Goal: Task Accomplishment & Management: Use online tool/utility

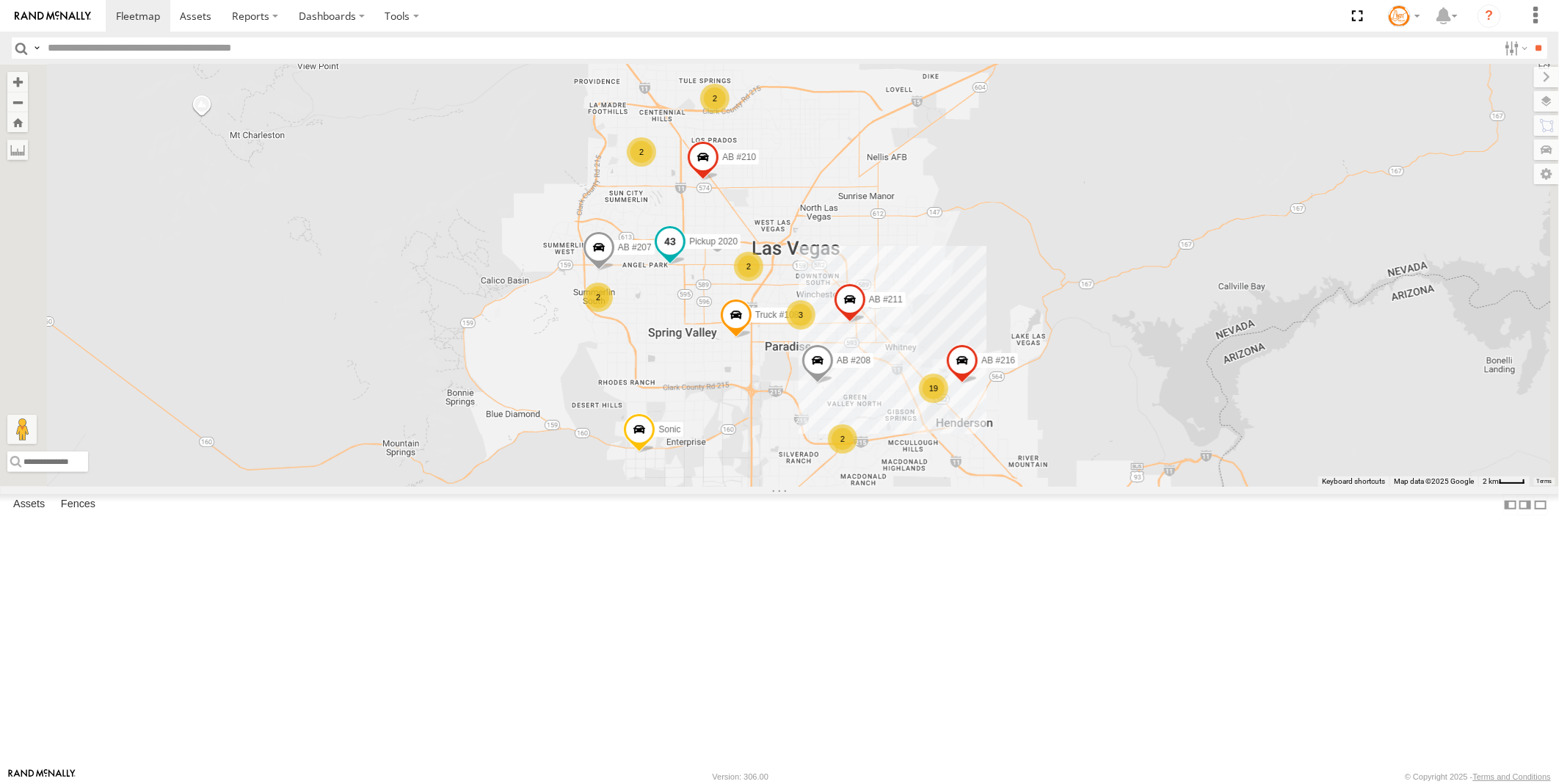
click at [684, 254] on span at bounding box center [670, 241] width 26 height 26
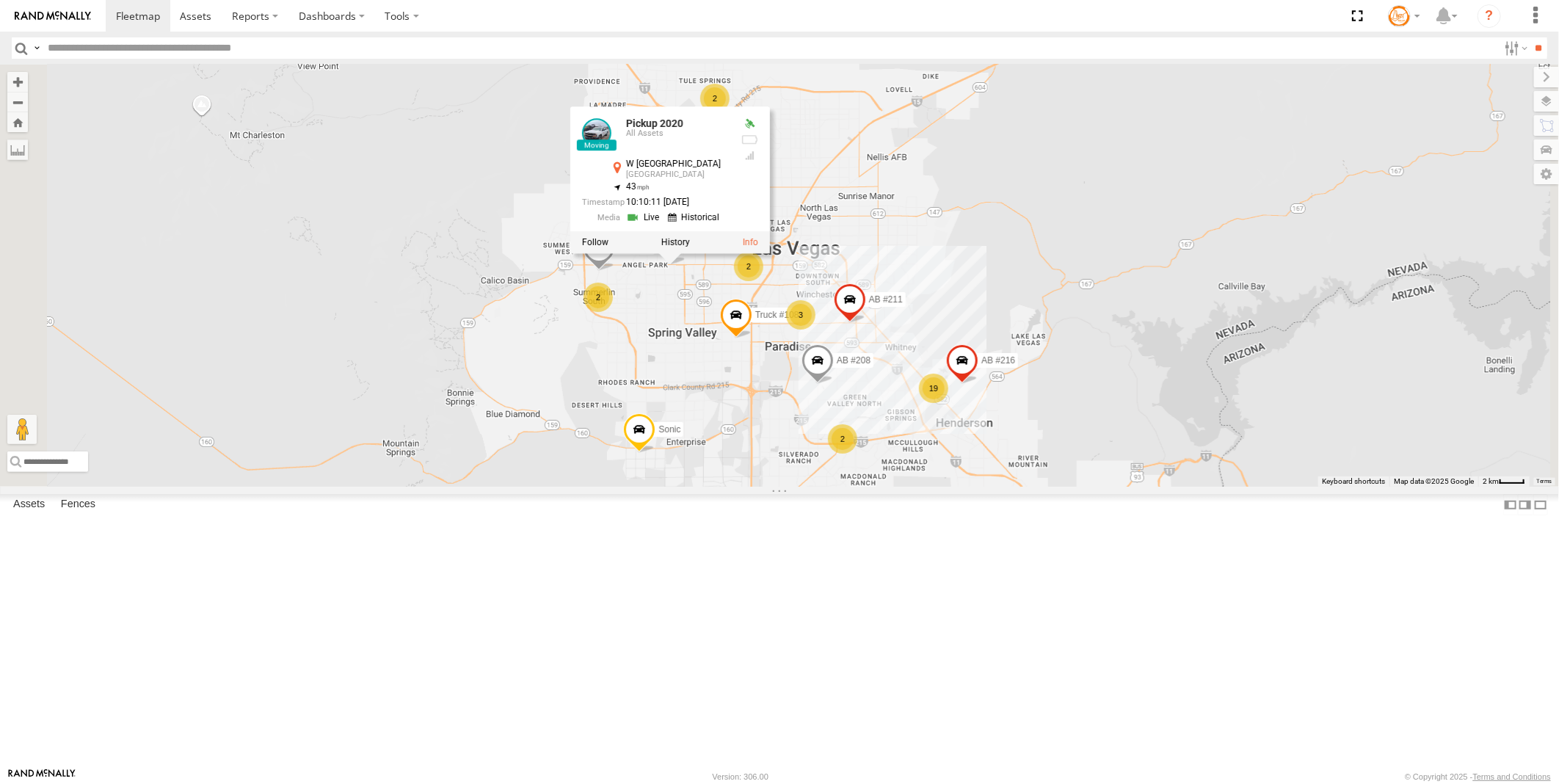
click at [883, 203] on div "2 2 19 AB #216 3 2 Pickup 2020 AB #208 AB #210 AB #207 2 2 Sonic Truck #108 AB …" at bounding box center [779, 276] width 1559 height 422
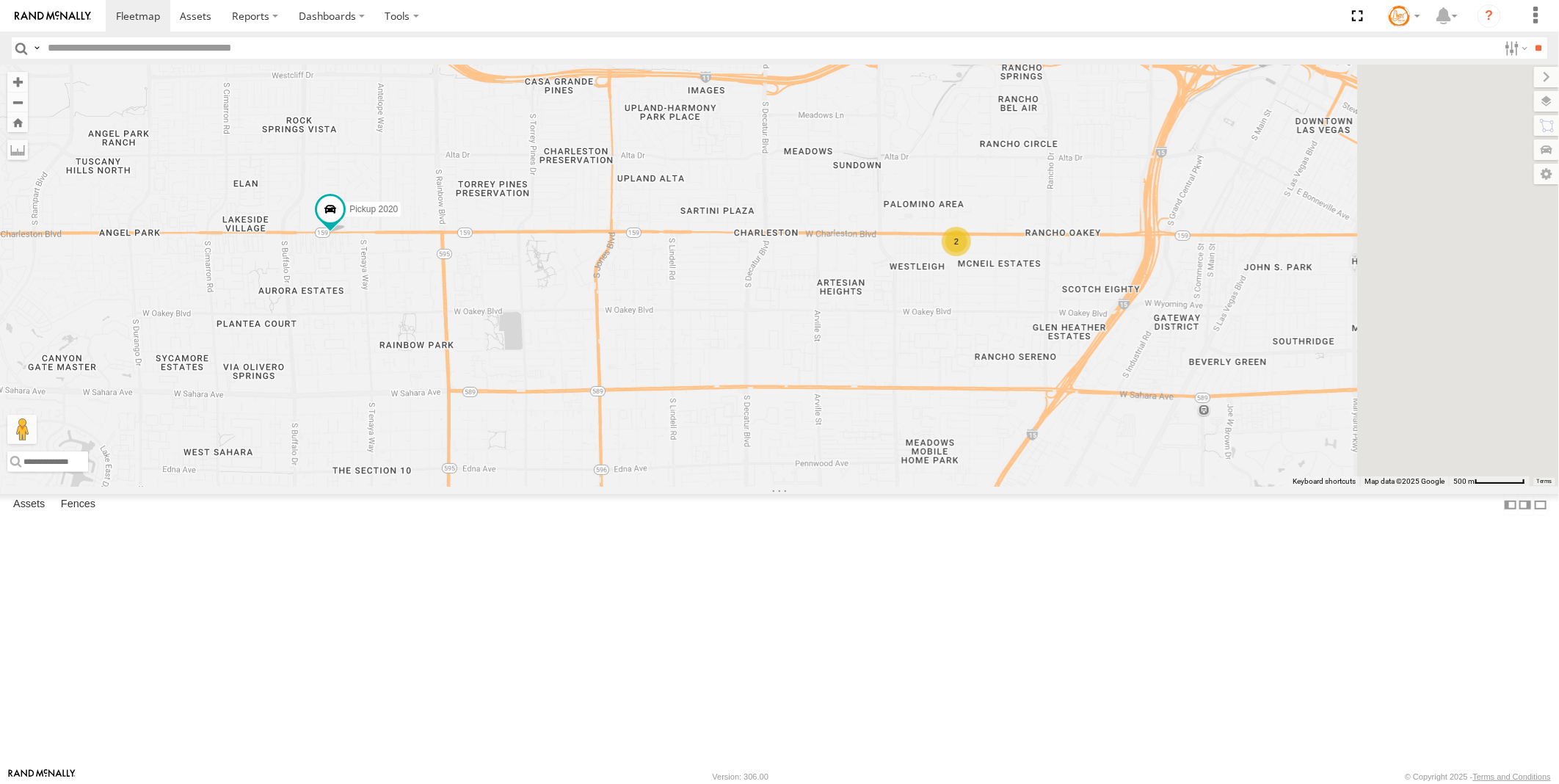
drag, startPoint x: 1378, startPoint y: 454, endPoint x: 1103, endPoint y: 440, distance: 275.4
click at [1103, 440] on div "AB #216 Pickup 2020 AB #208 AB #210 AB #207 Sonic Truck #108 AB #211 AB #223 Tr…" at bounding box center [779, 276] width 1559 height 422
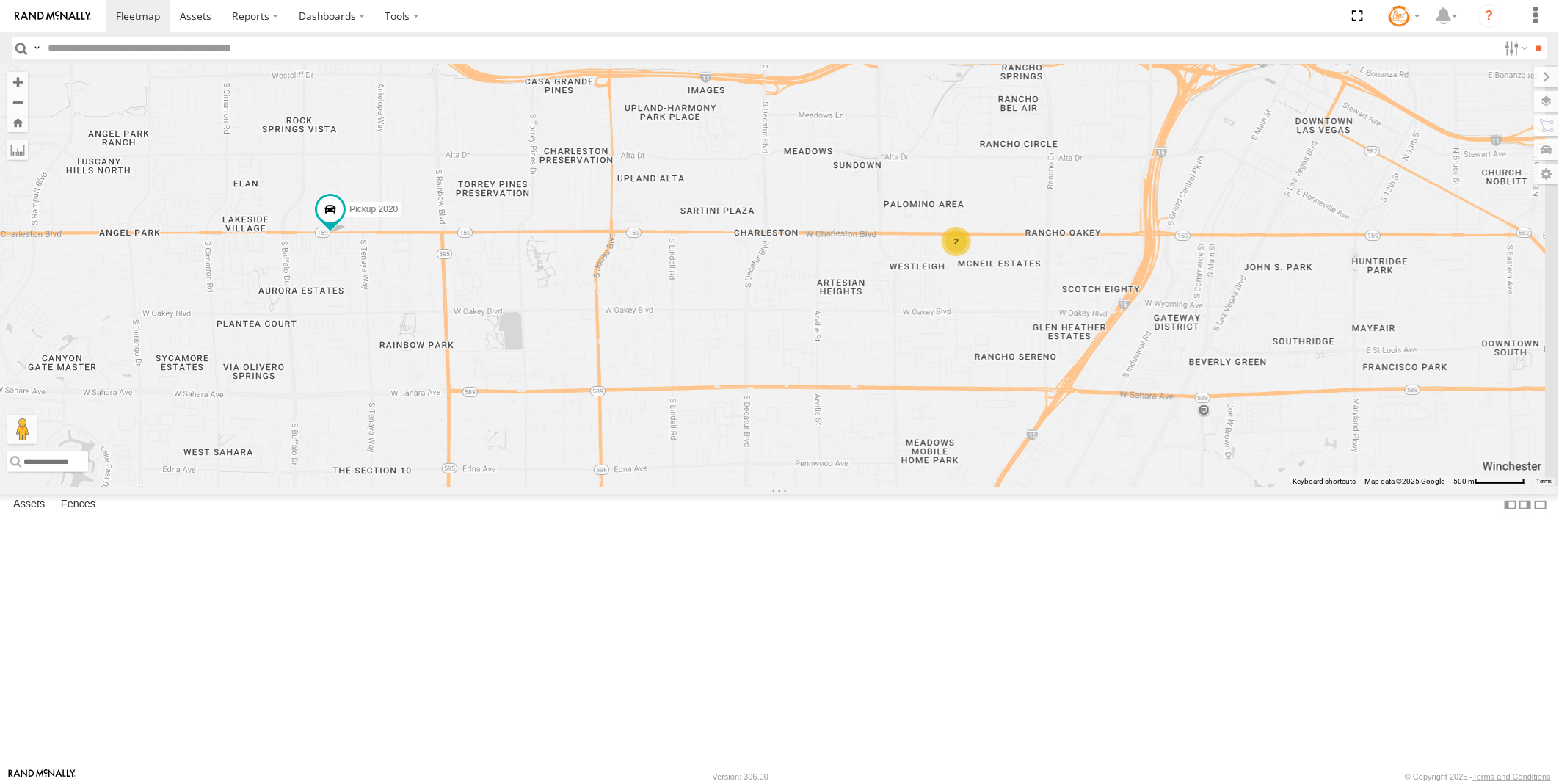
click at [971, 256] on div "2" at bounding box center [957, 241] width 29 height 29
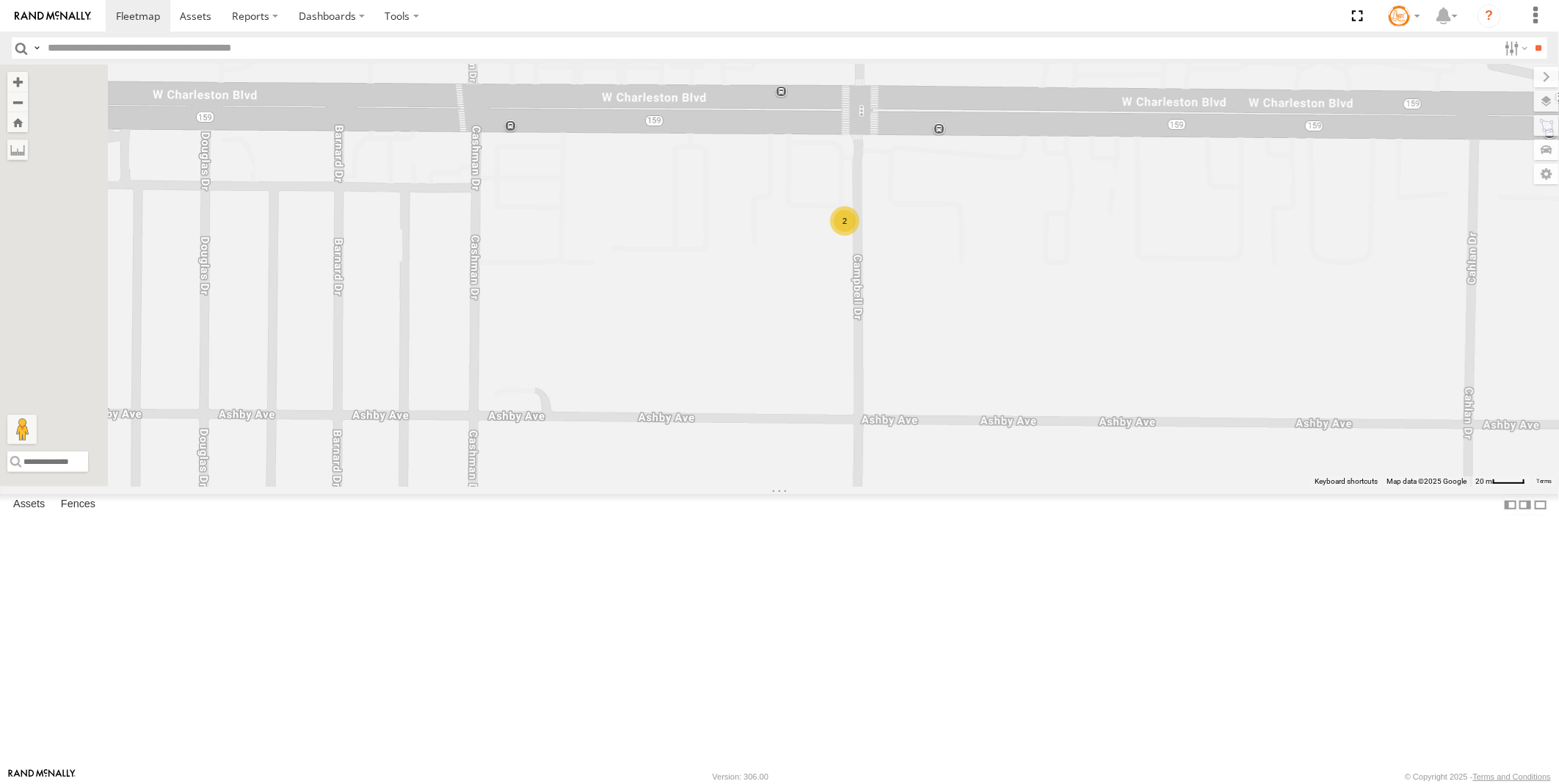
drag, startPoint x: 1149, startPoint y: 559, endPoint x: 1180, endPoint y: 438, distance: 124.9
click at [1180, 438] on div "AB #216 Pickup 2020 AB #208 AB #210 AB #207 Sonic Truck #108 AB #211 AB #223 Tr…" at bounding box center [779, 276] width 1559 height 422
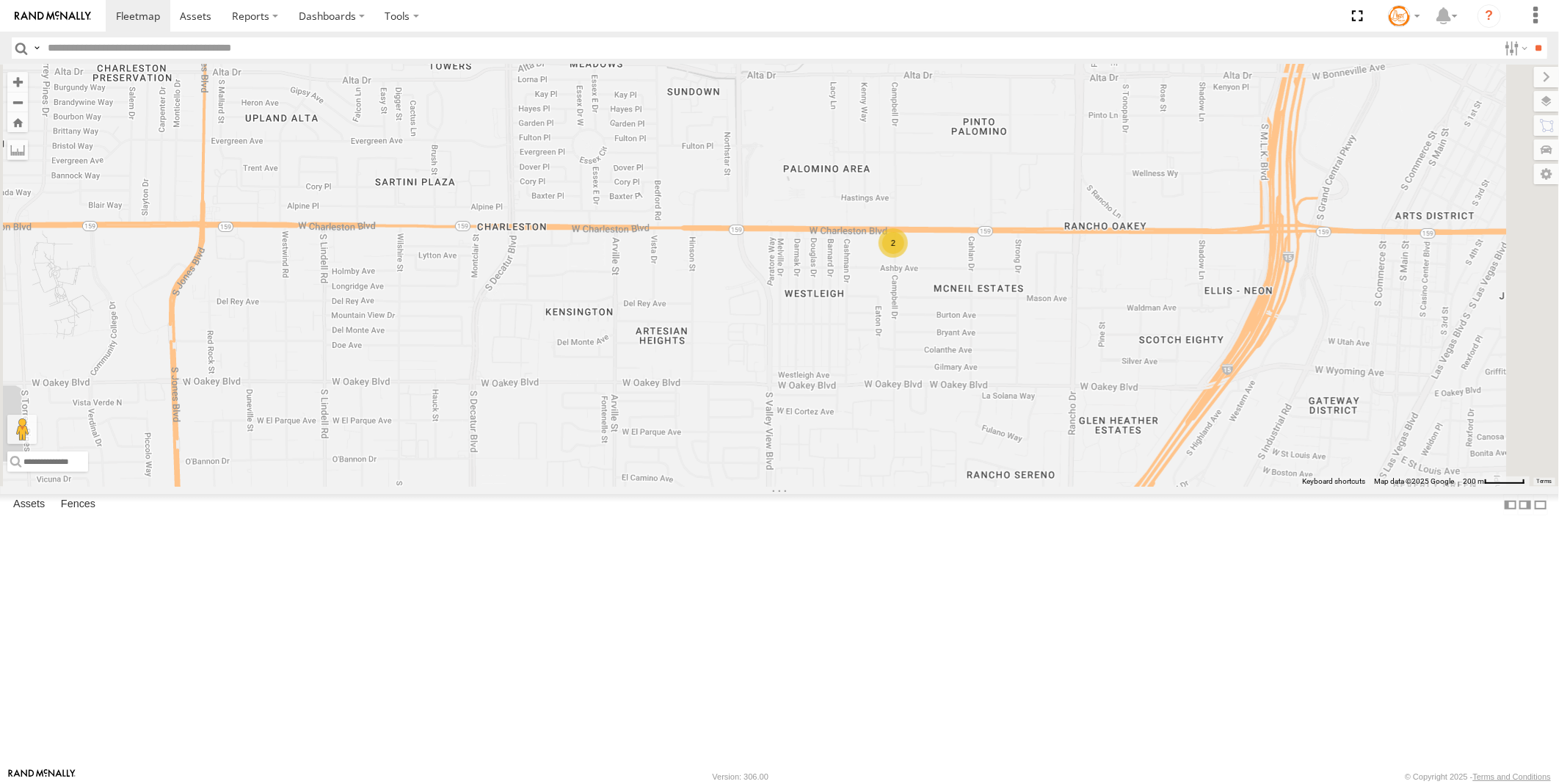
drag, startPoint x: 1206, startPoint y: 544, endPoint x: 1177, endPoint y: 491, distance: 60.4
click at [1177, 486] on div "AB #216 Pickup 2020 AB #208 AB #210 AB #207 Sonic Truck #108 AB #211 AB #223 Tr…" at bounding box center [779, 276] width 1559 height 422
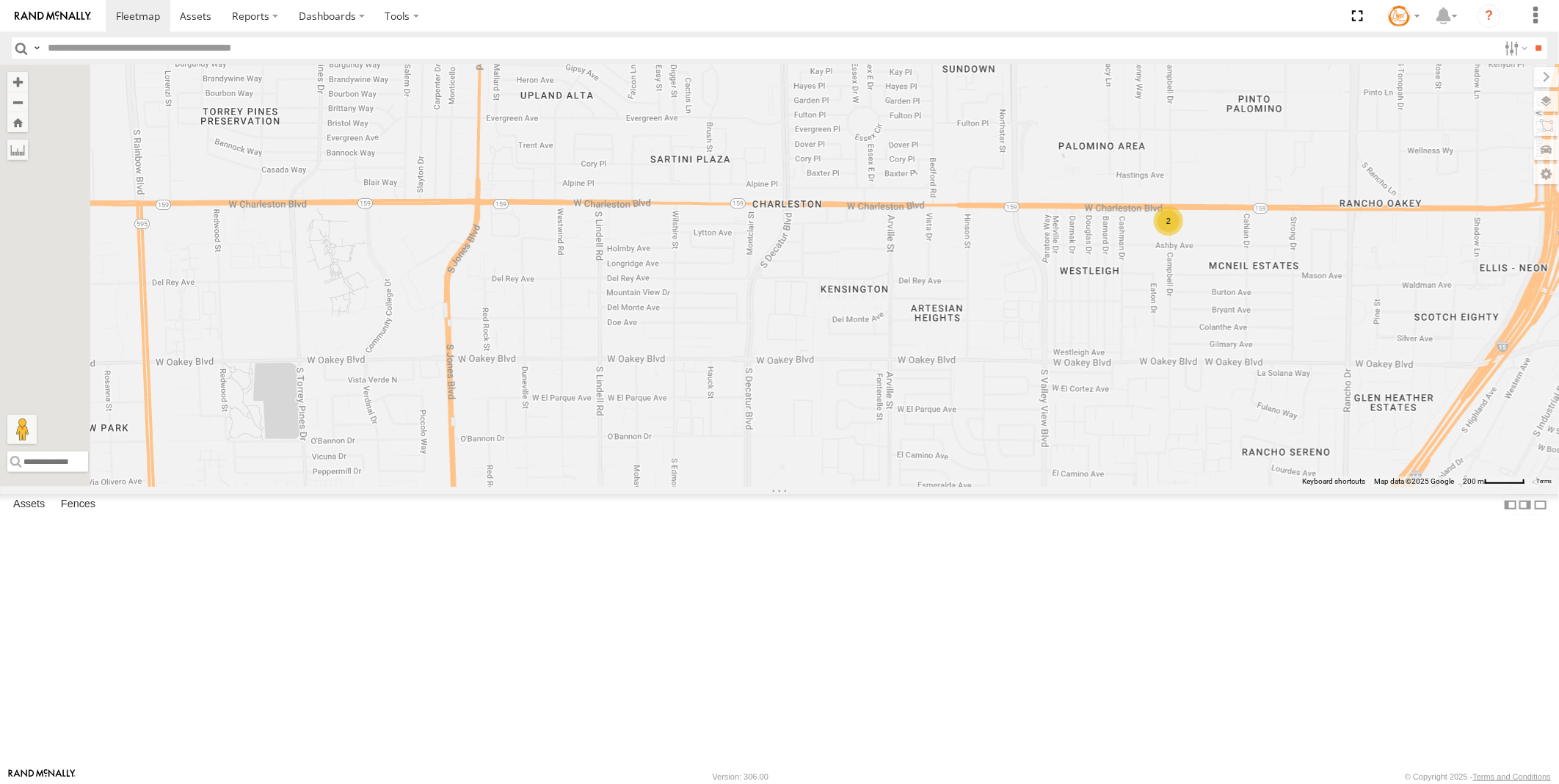
drag, startPoint x: 691, startPoint y: 537, endPoint x: 928, endPoint y: 515, distance: 238.0
click at [928, 486] on div "AB #216 Pickup 2020 AB #208 AB #210 AB #207 Sonic Truck #108 AB #211 AB #223 Tr…" at bounding box center [779, 276] width 1559 height 422
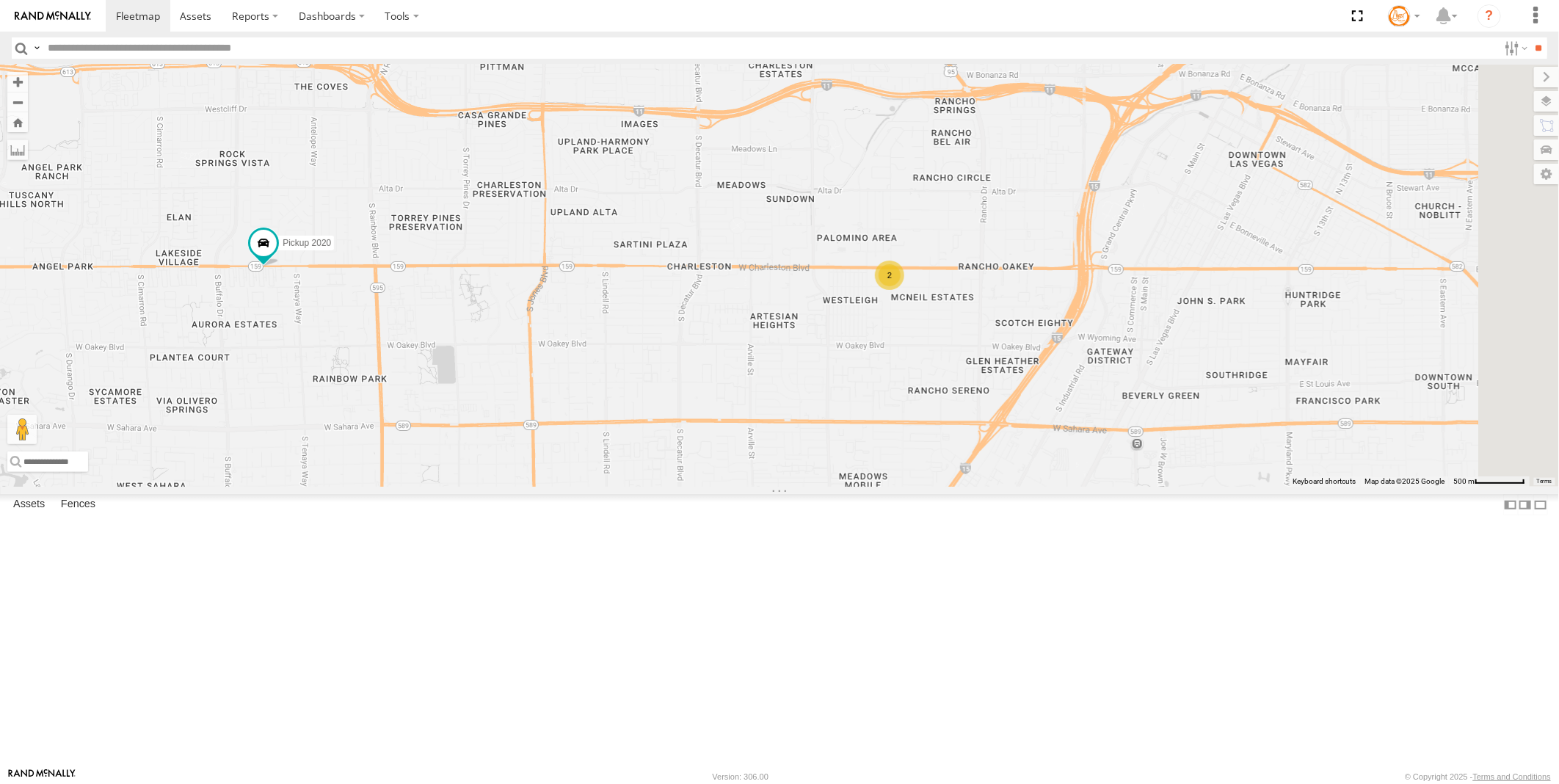
drag, startPoint x: 1331, startPoint y: 507, endPoint x: 1243, endPoint y: 501, distance: 88.2
click at [1243, 486] on div "AB #216 Pickup 2020 AB #208 AB #210 AB #207 Sonic Truck #108 AB #211 AB #223 Tr…" at bounding box center [779, 276] width 1559 height 422
click at [276, 255] on span at bounding box center [263, 241] width 26 height 26
click at [257, 226] on link at bounding box center [238, 219] width 38 height 14
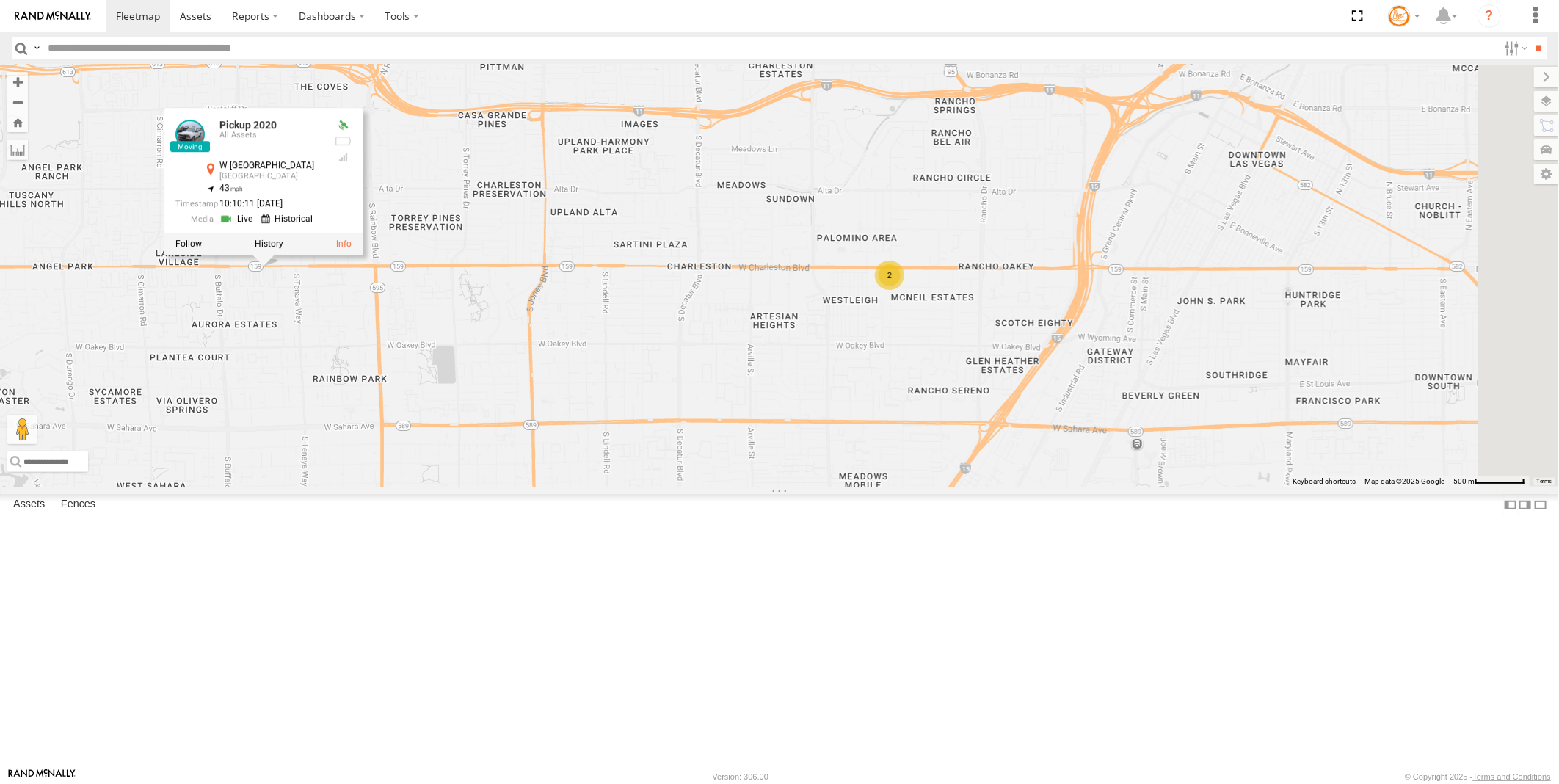
click at [257, 226] on link at bounding box center [238, 219] width 38 height 14
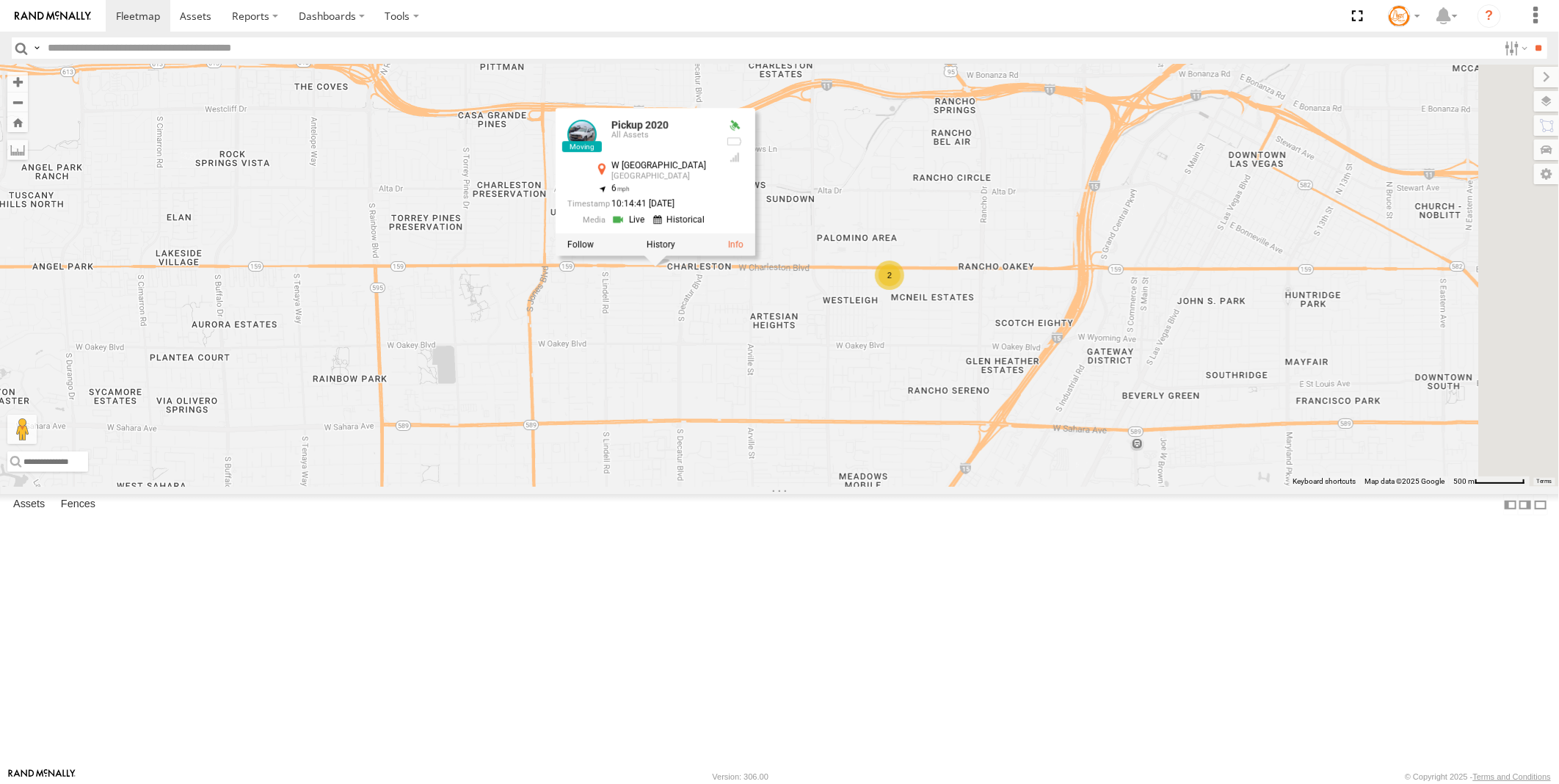
click at [649, 226] on link at bounding box center [631, 219] width 38 height 14
click at [874, 434] on div "AB #216 Pickup 2020 AB #208 AB #210 AB #207 Sonic Truck #108 AB #211 AB #223 Tr…" at bounding box center [779, 276] width 1559 height 422
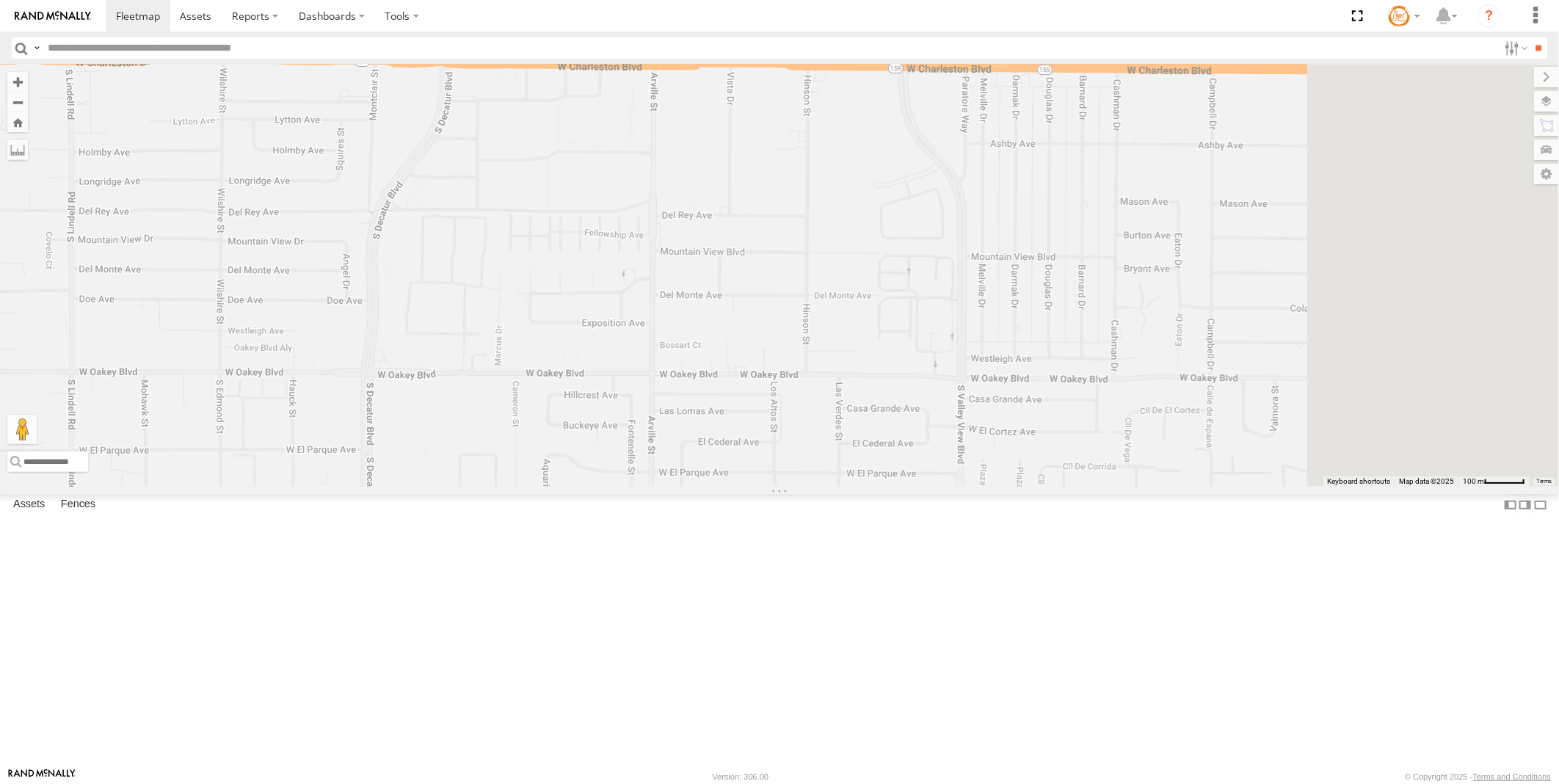
drag, startPoint x: 1190, startPoint y: 415, endPoint x: 823, endPoint y: 397, distance: 367.4
click at [823, 397] on div "AB #216 Pickup 2020 AB #208 AB #210 AB #207 Sonic Truck #108 AB #211 AB #223 Tr…" at bounding box center [779, 276] width 1559 height 422
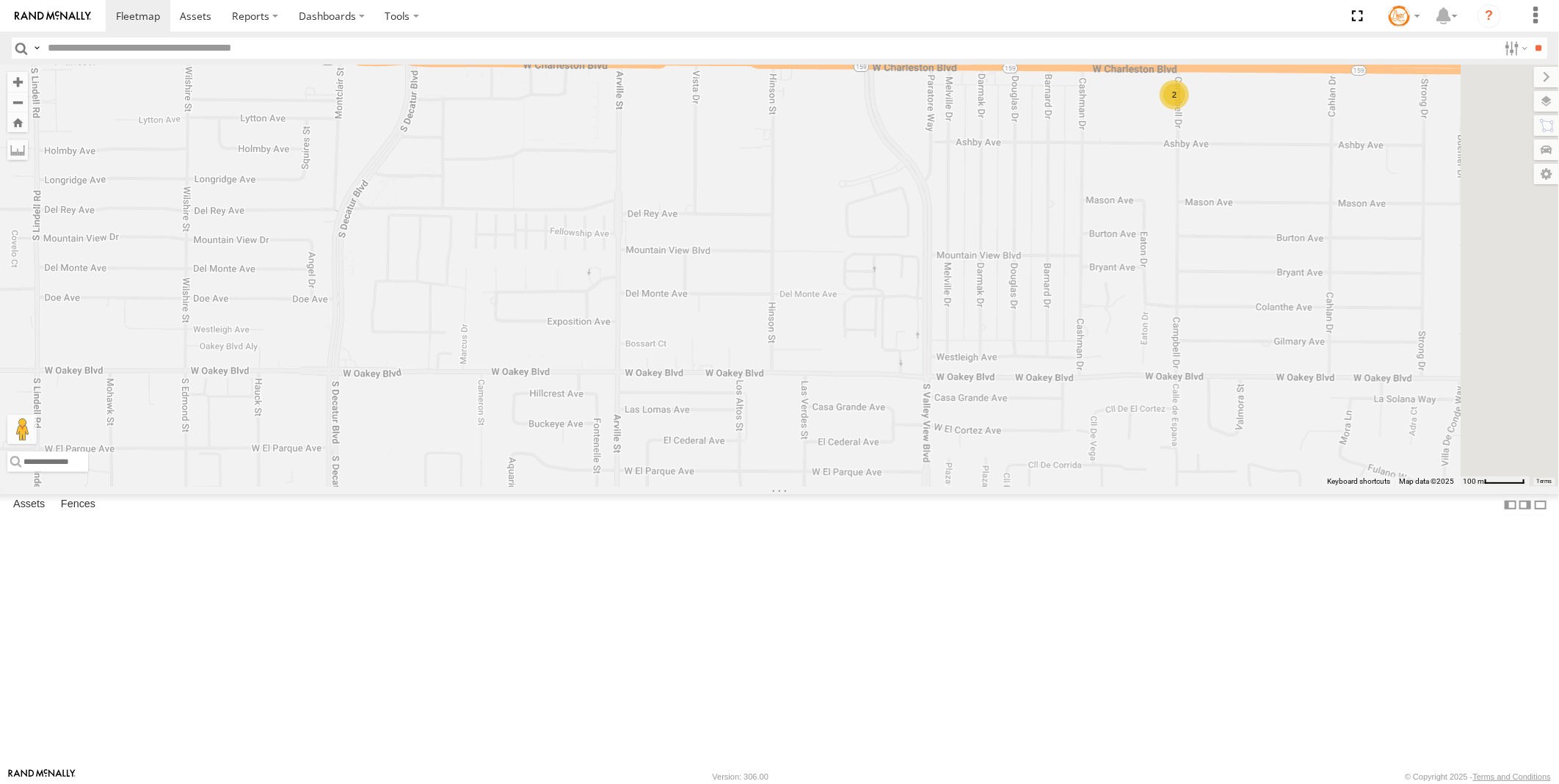
drag, startPoint x: 953, startPoint y: 415, endPoint x: 1002, endPoint y: 414, distance: 49.0
click at [1002, 414] on div "AB #216 Pickup 2020 AB #208 AB #210 AB #207 Sonic Truck #108 AB #211 AB #223 Tr…" at bounding box center [779, 276] width 1559 height 422
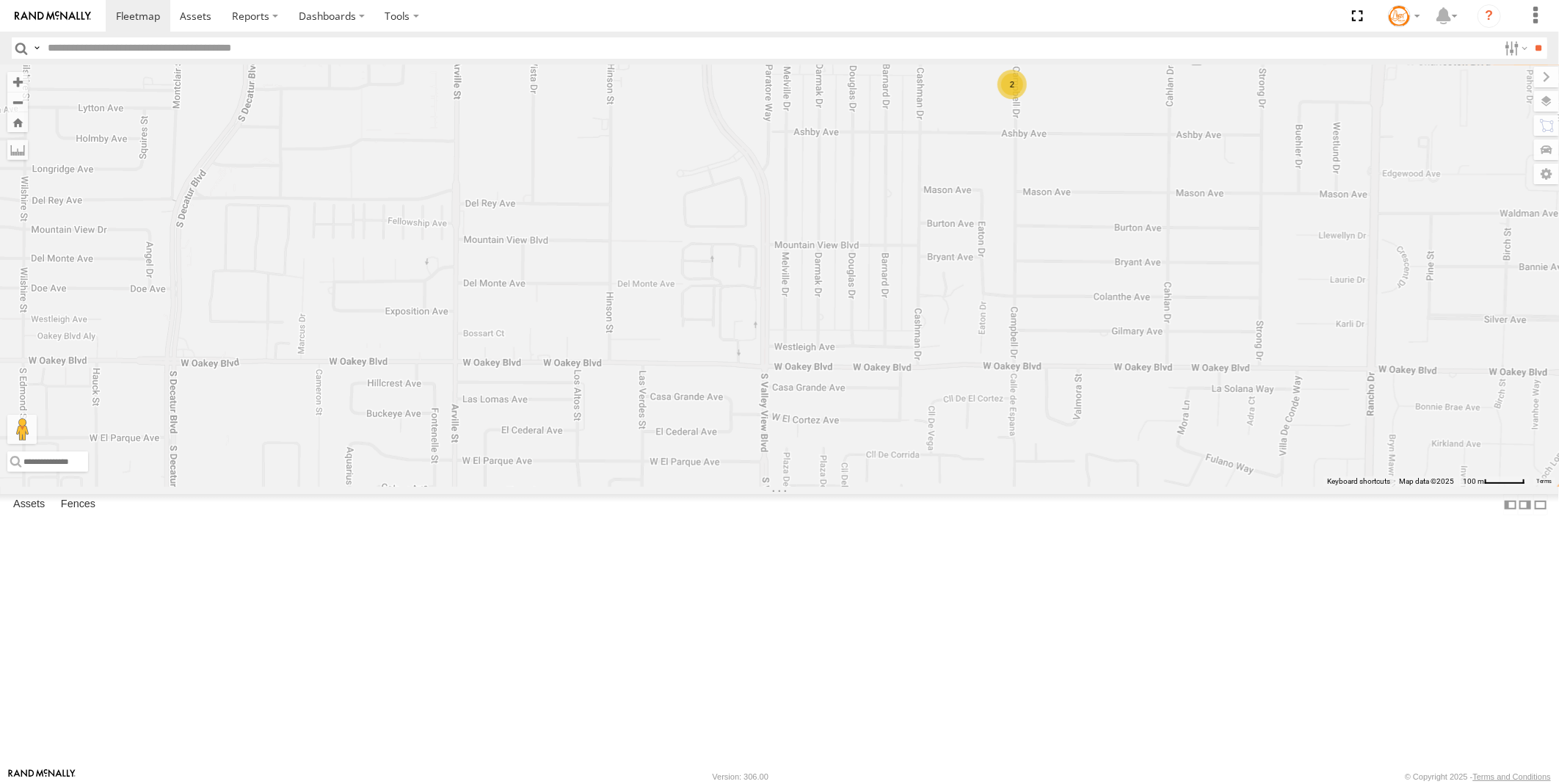
drag, startPoint x: 1219, startPoint y: 400, endPoint x: 1099, endPoint y: 390, distance: 120.4
click at [1099, 390] on div "AB #216 Pickup 2020 AB #208 AB #210 AB #207 Sonic Truck #108 AB #211 AB #223 Tr…" at bounding box center [779, 276] width 1559 height 422
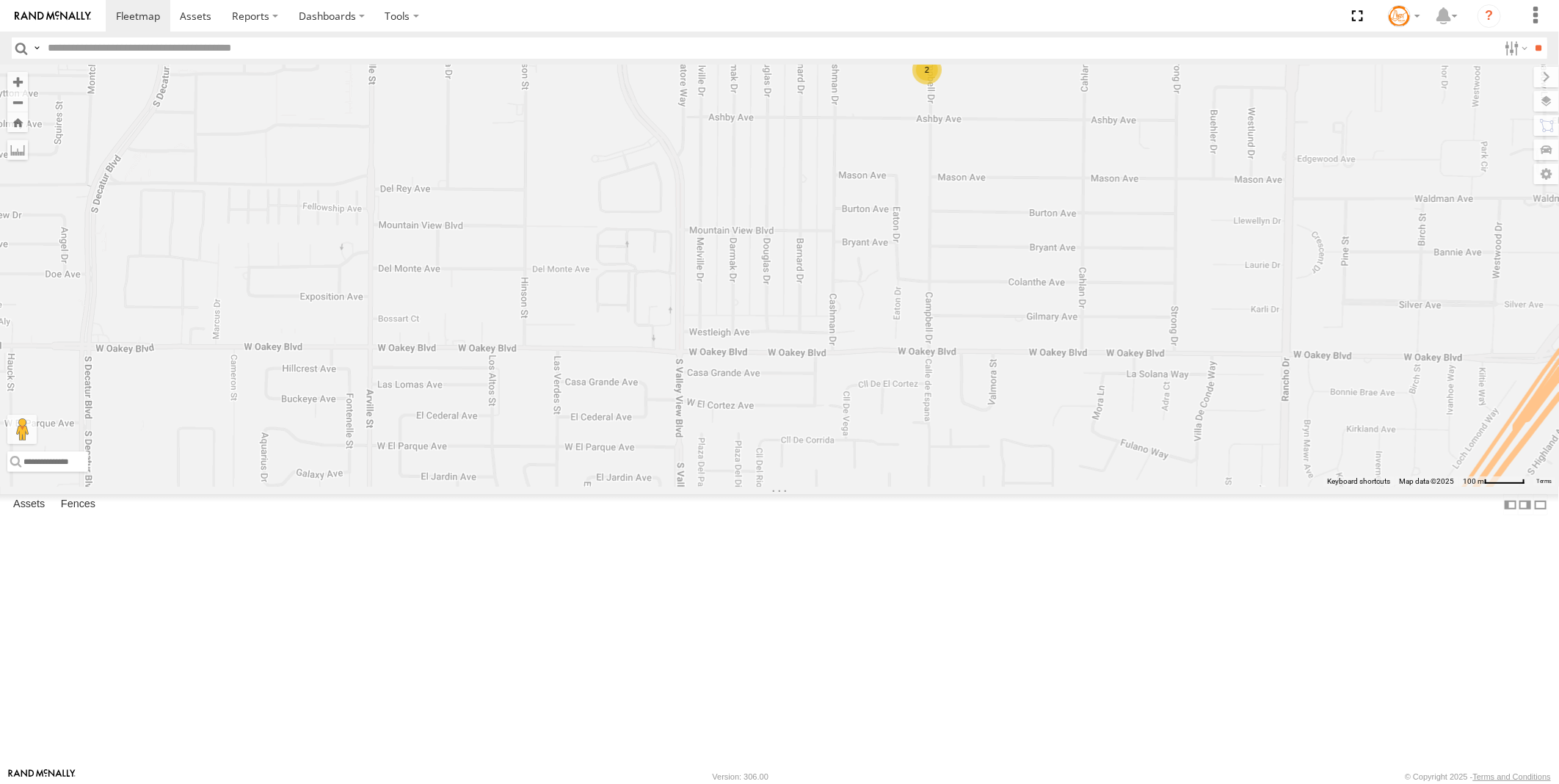
drag, startPoint x: 964, startPoint y: 389, endPoint x: 875, endPoint y: 375, distance: 90.1
click at [875, 375] on div "AB #216 Pickup 2020 AB #208 AB #210 AB #207 Sonic Truck #108 AB #211 AB #223 Tr…" at bounding box center [779, 276] width 1559 height 422
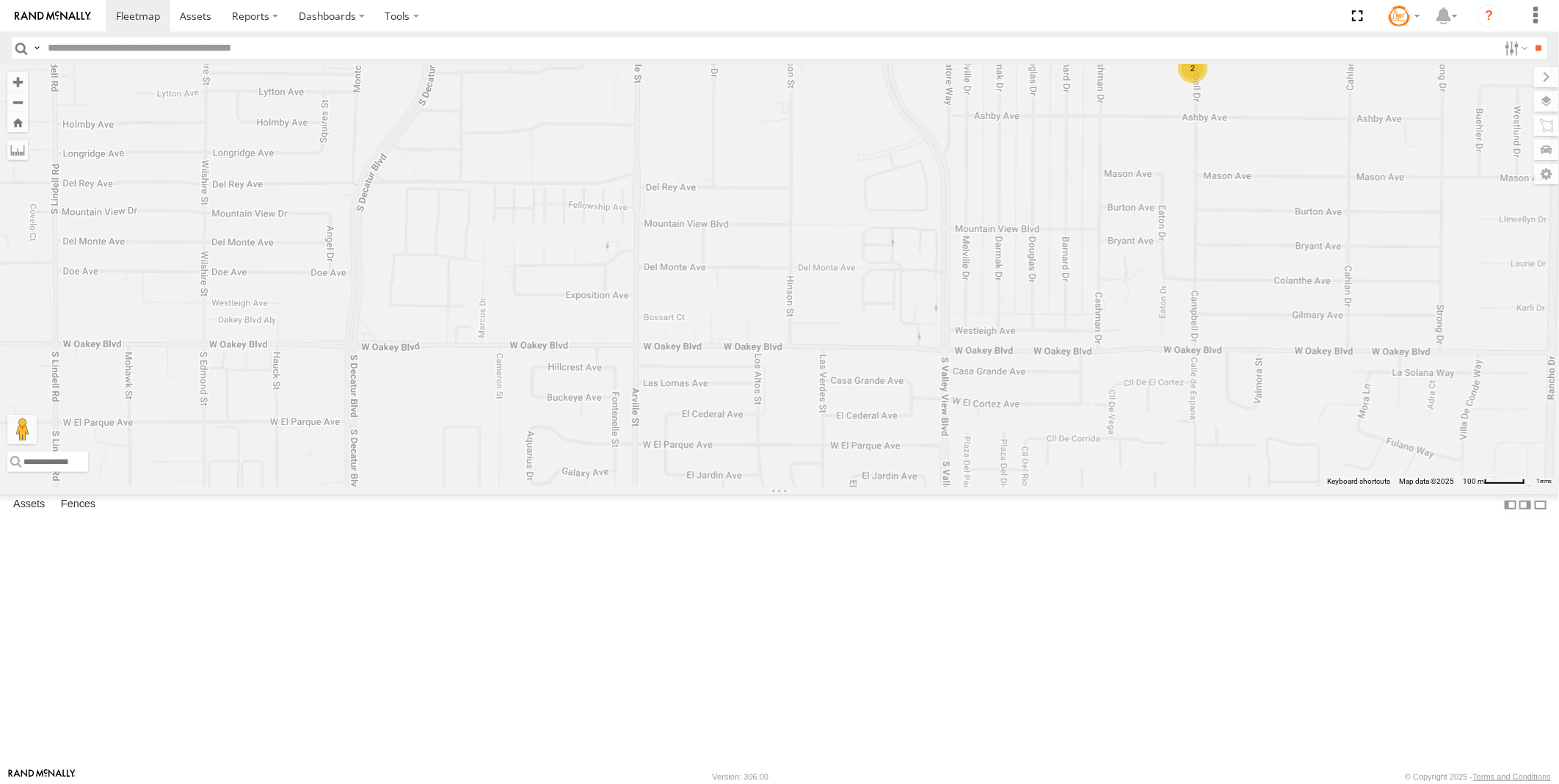
drag, startPoint x: 713, startPoint y: 301, endPoint x: 847, endPoint y: 297, distance: 134.1
click at [980, 298] on div "AB #216 Pickup 2020 AB #208 AB #210 AB #207 Sonic Truck #108 AB #211 AB #223 Tr…" at bounding box center [779, 276] width 1559 height 422
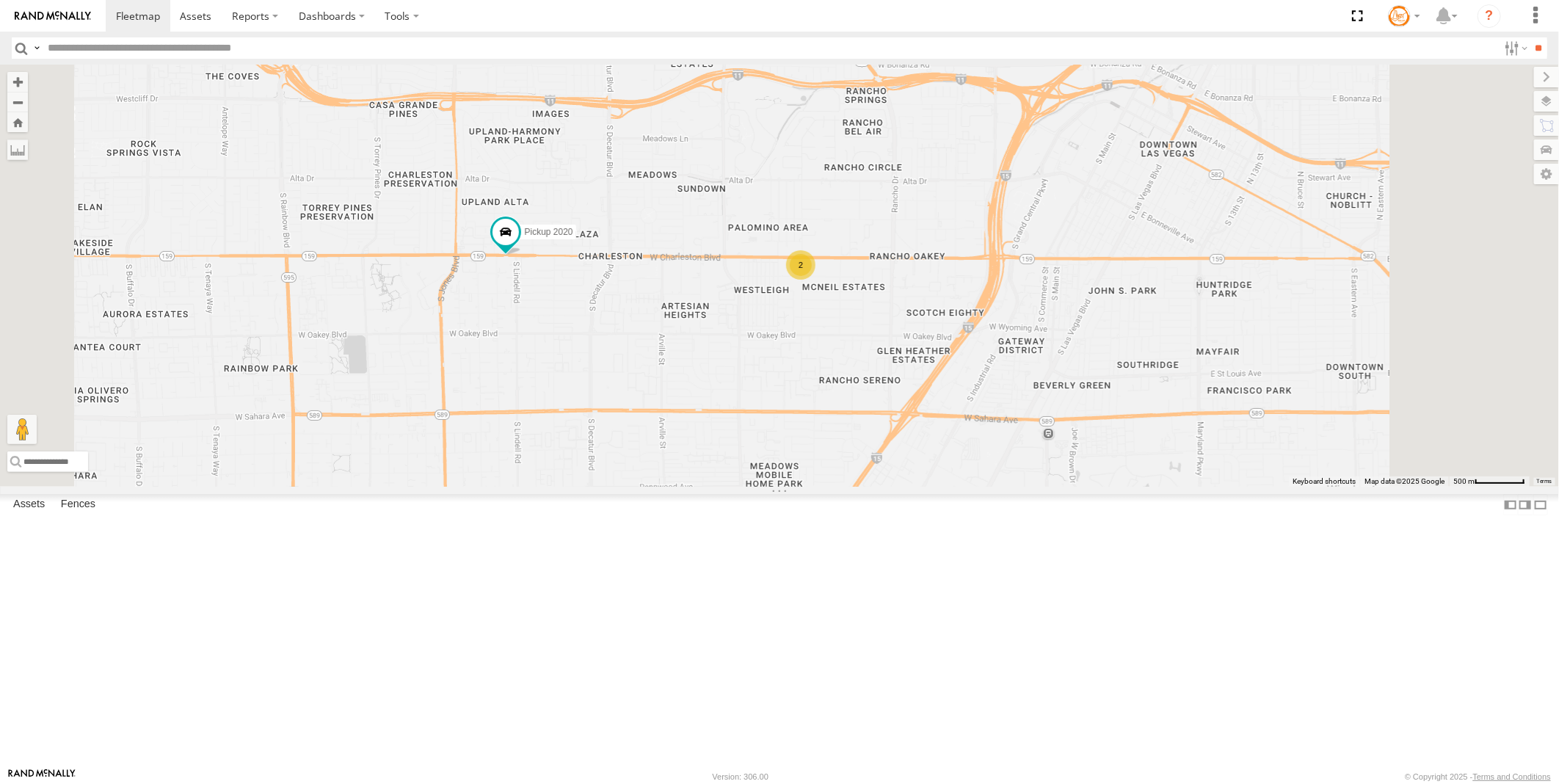
drag, startPoint x: 928, startPoint y: 197, endPoint x: 866, endPoint y: 543, distance: 351.5
click at [866, 486] on div "AB #216 Pickup 2020 AB #208 AB #210 AB #207 Sonic Truck #108 AB #211 AB #201 2 …" at bounding box center [779, 276] width 1559 height 422
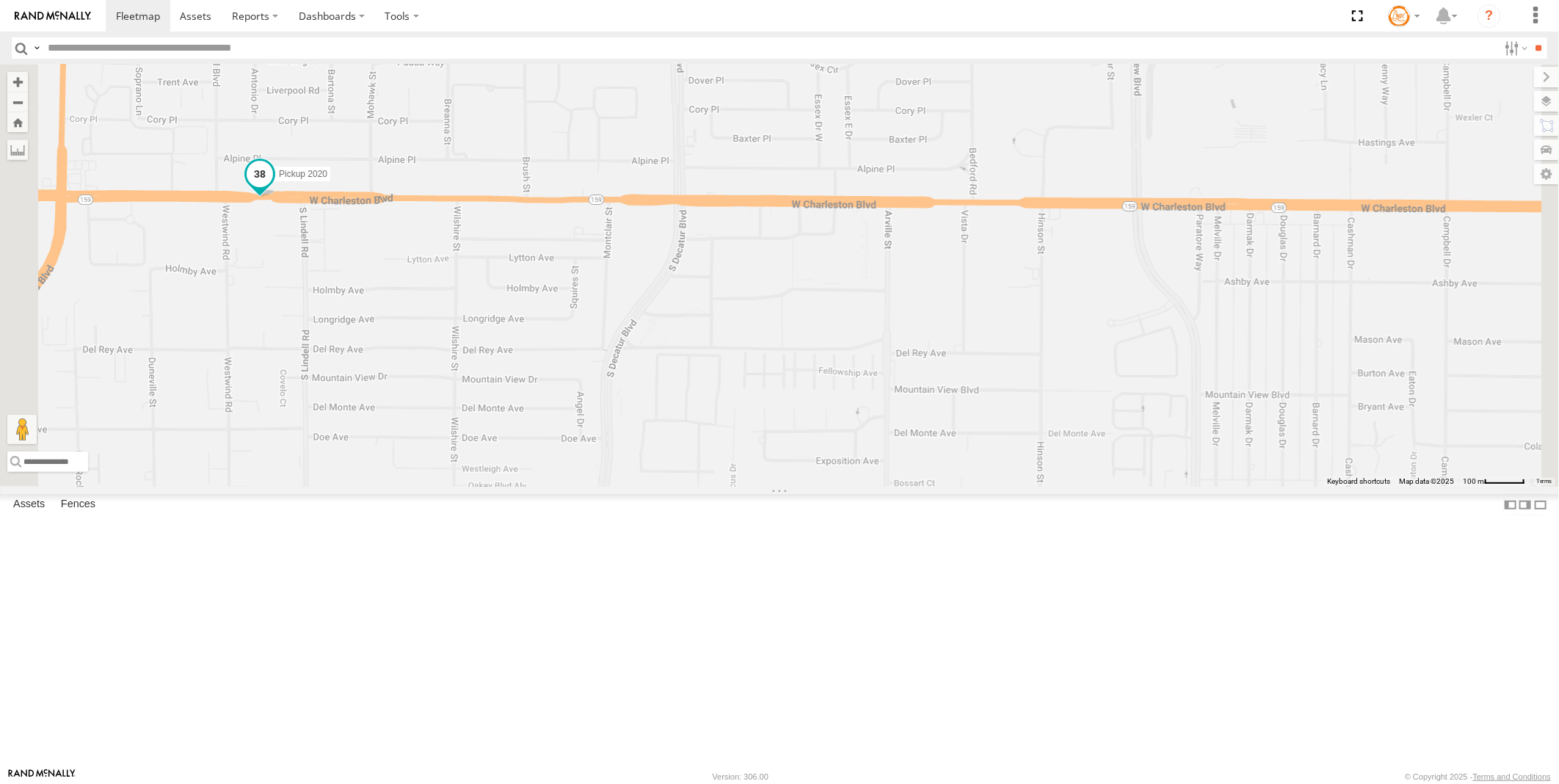
click at [273, 187] on span at bounding box center [259, 173] width 26 height 26
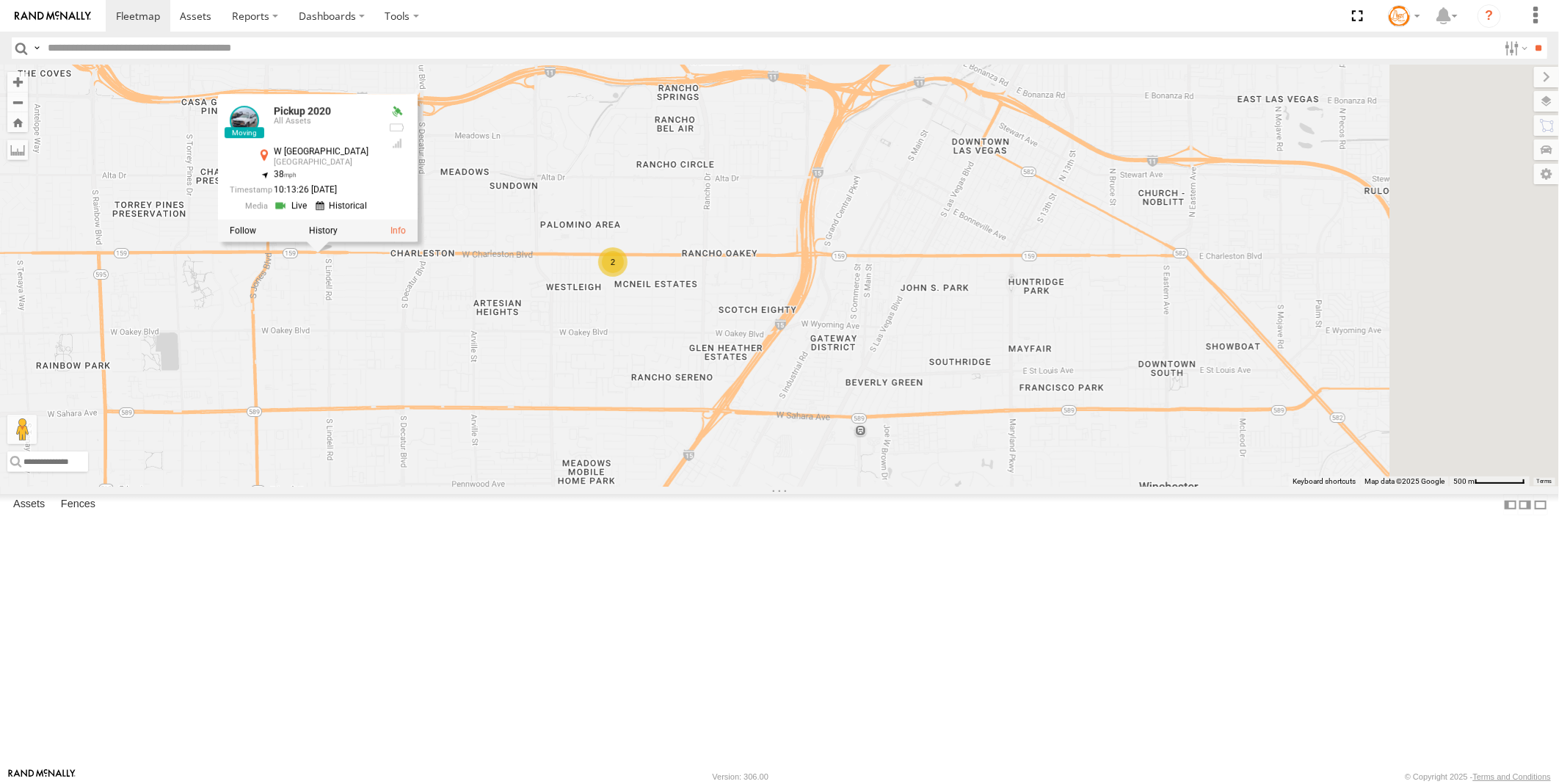
drag, startPoint x: 1036, startPoint y: 476, endPoint x: 811, endPoint y: 467, distance: 225.2
click at [811, 467] on div "AB #216 Pickup 2020 AB #208 AB #210 AB #207 Sonic Truck #108 AB #211 AB #201 AB…" at bounding box center [779, 276] width 1559 height 422
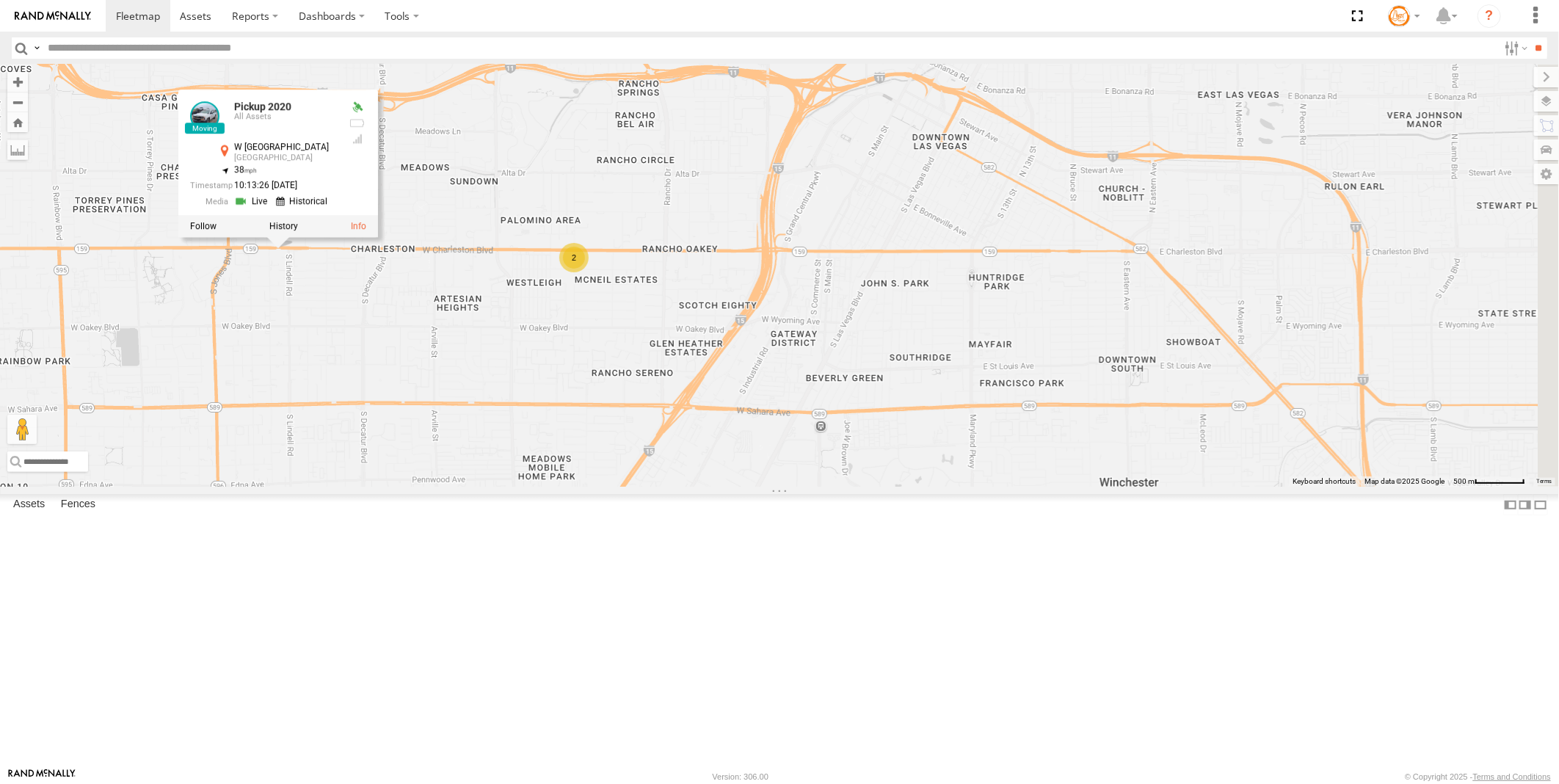
click at [271, 207] on link at bounding box center [253, 200] width 38 height 14
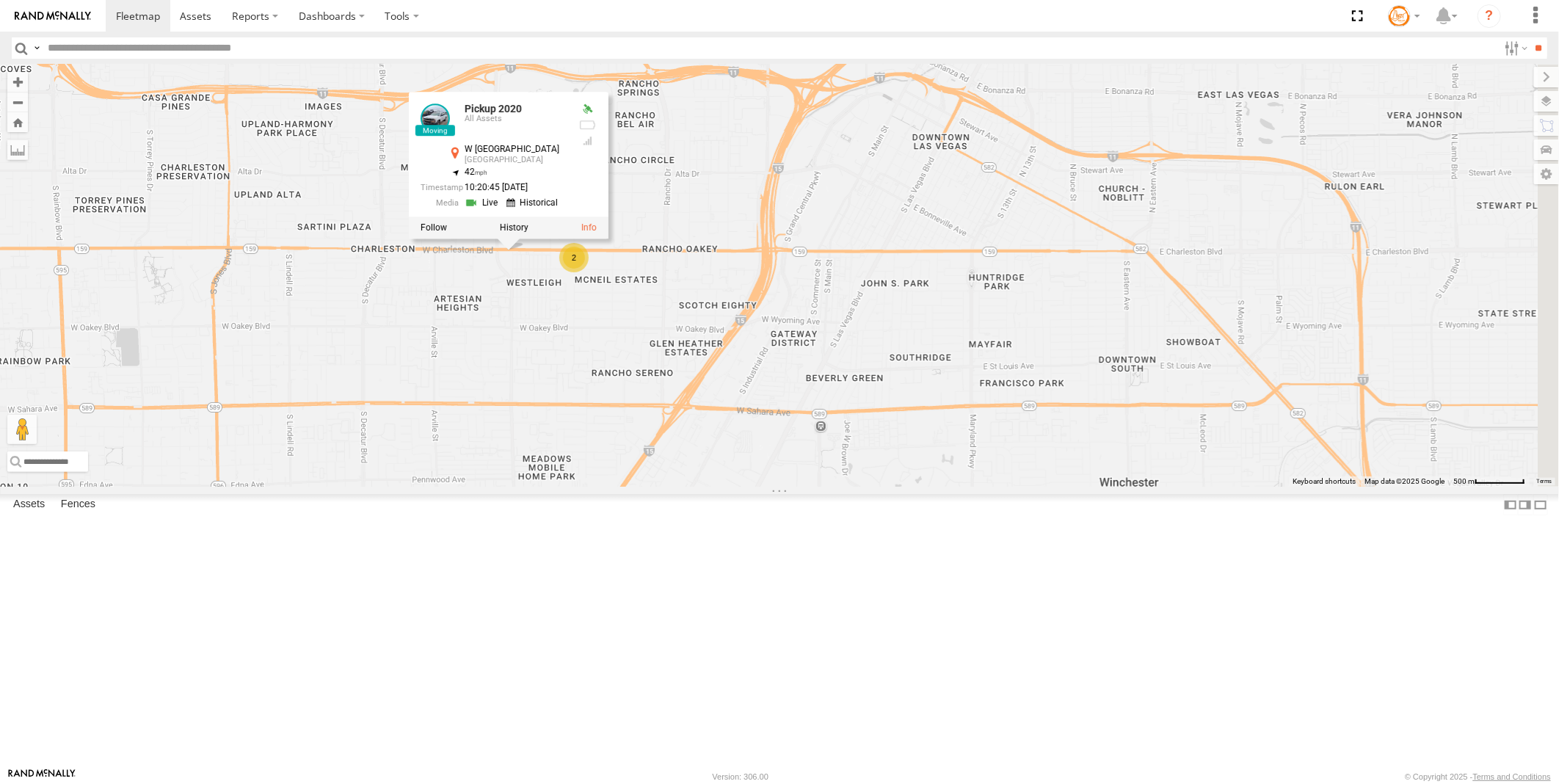
click at [502, 210] on link at bounding box center [484, 203] width 38 height 14
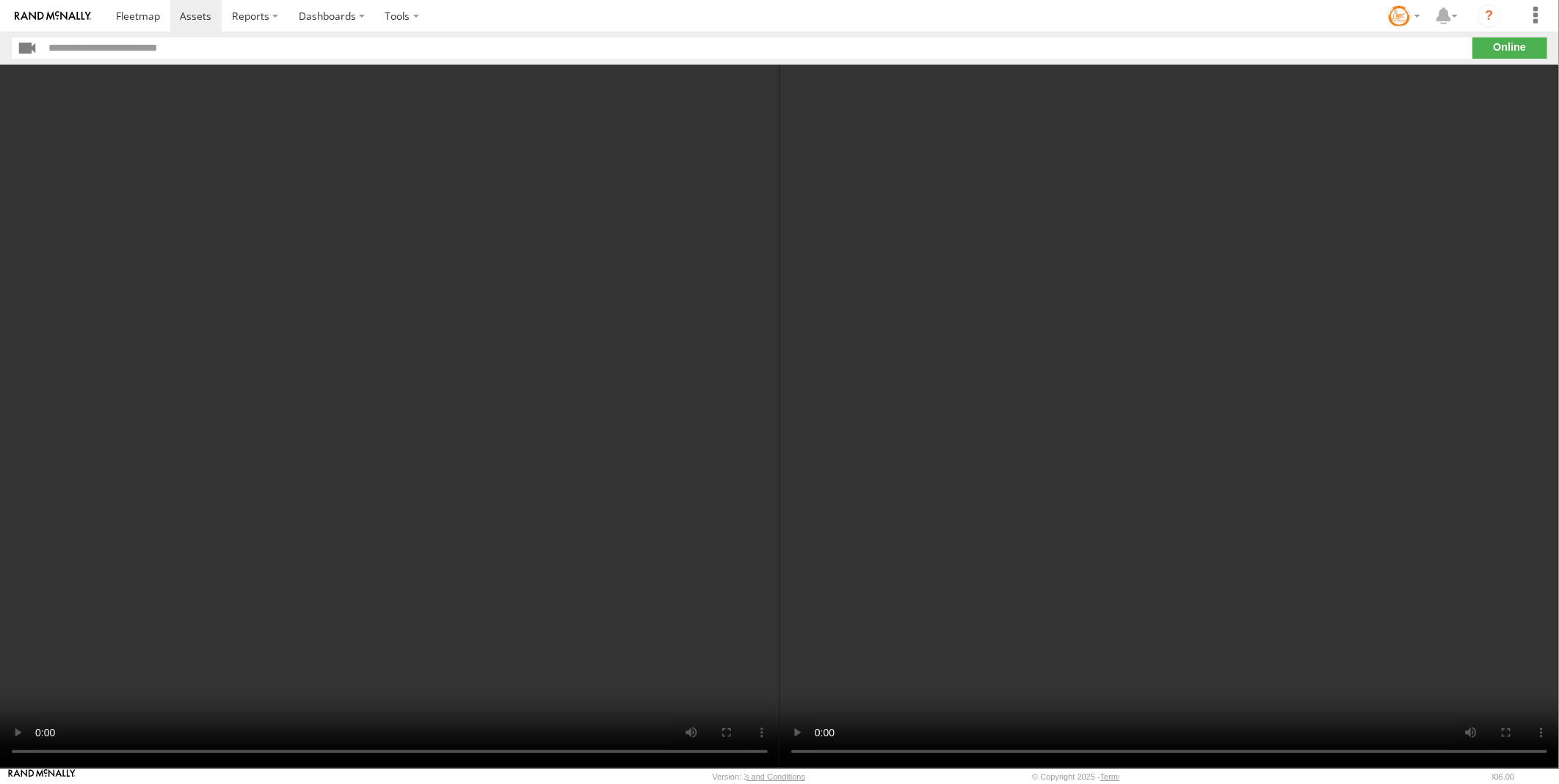
click at [1046, 470] on video at bounding box center [1170, 416] width 780 height 703
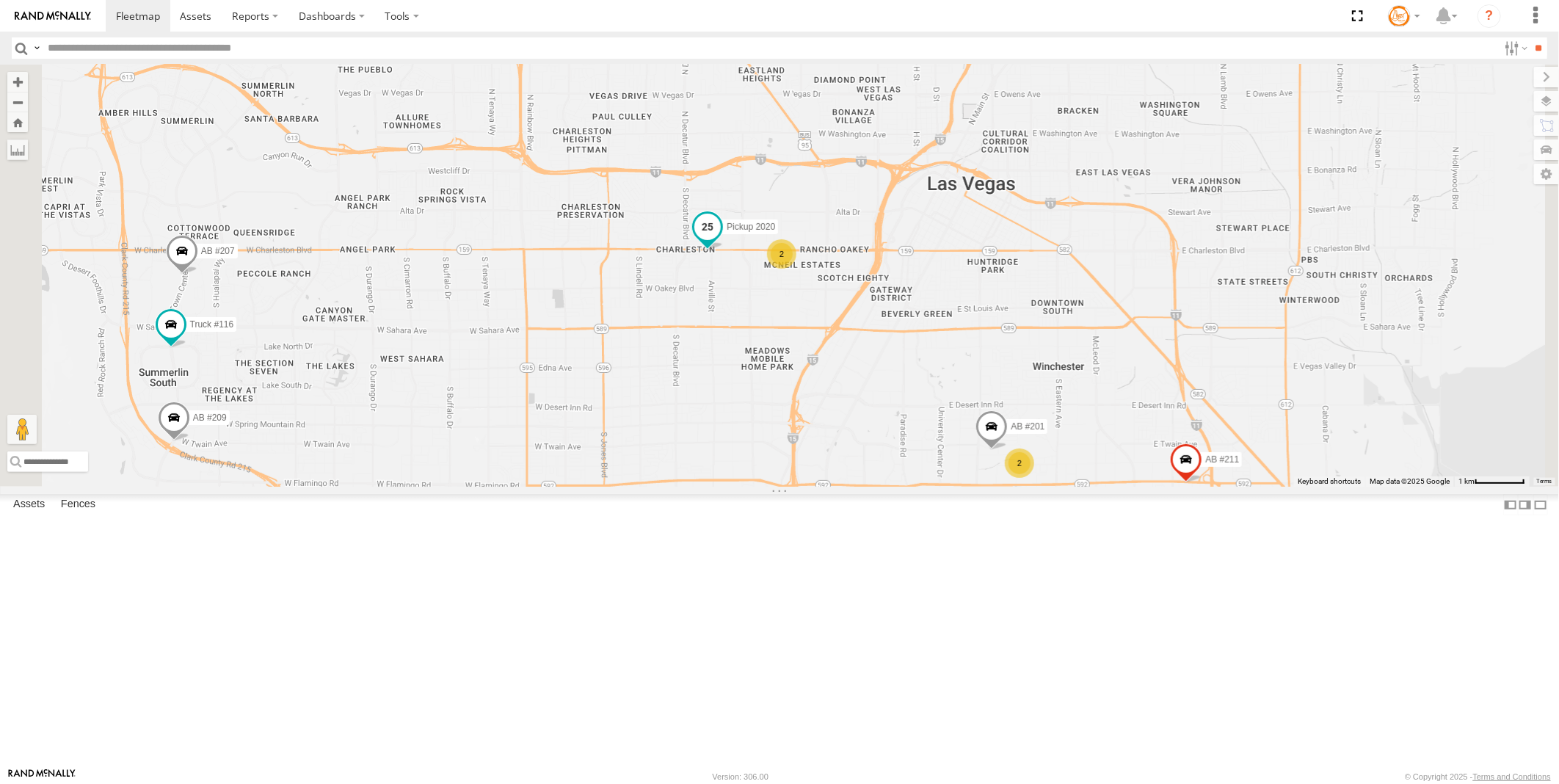
click at [721, 239] on span at bounding box center [707, 225] width 26 height 26
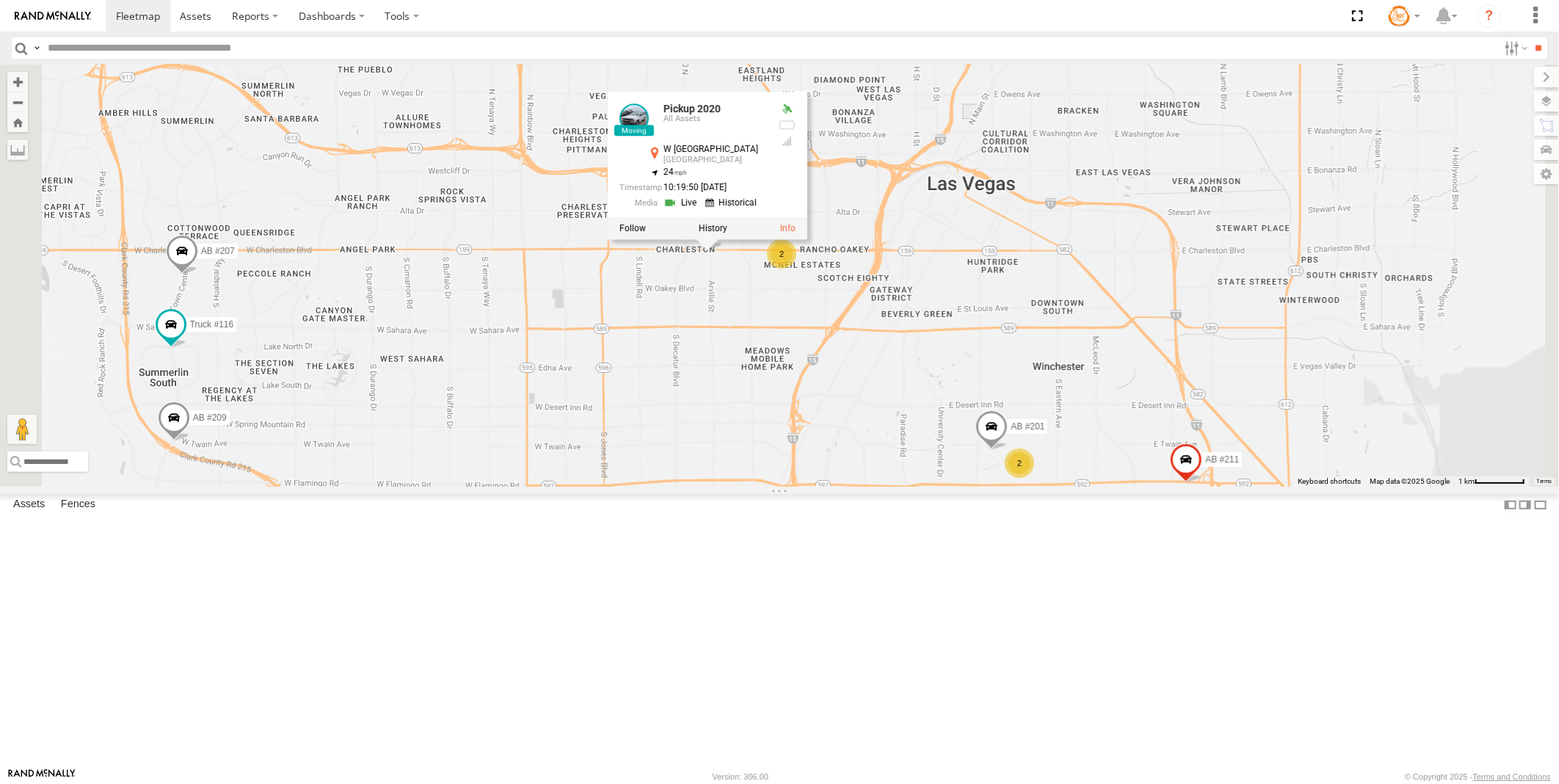
click at [701, 210] on link at bounding box center [683, 203] width 38 height 14
